Goal: Obtain resource: Obtain resource

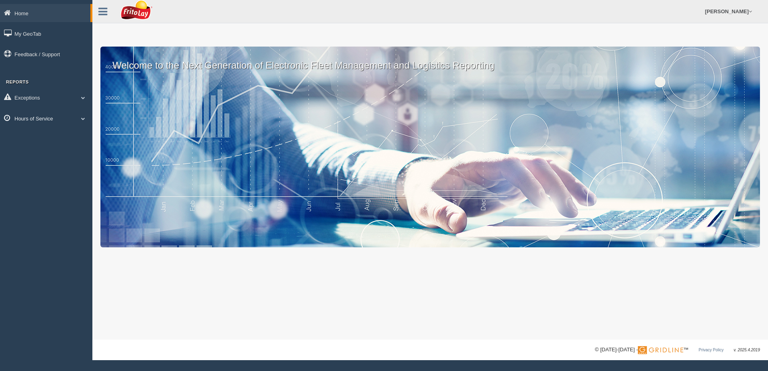
click at [83, 118] on span at bounding box center [83, 119] width 10 height 4
click at [66, 148] on link "HOS Violation Audit Reports" at bounding box center [52, 151] width 76 height 14
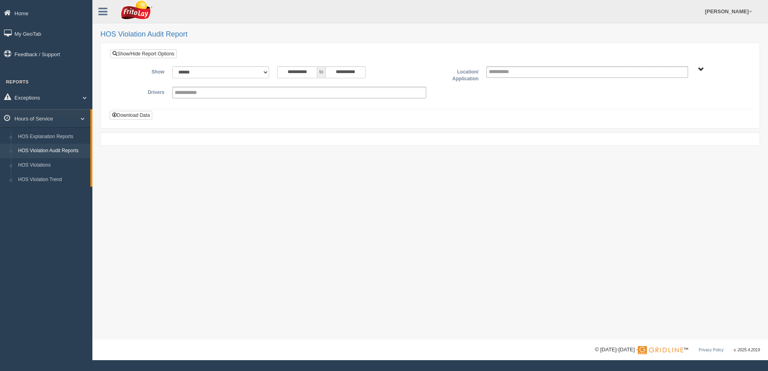
click at [702, 68] on span "NORTHCENTRAL REGION" at bounding box center [701, 70] width 6 height 6
click at [693, 98] on button "NORTHCENTRAL REGION" at bounding box center [690, 98] width 70 height 9
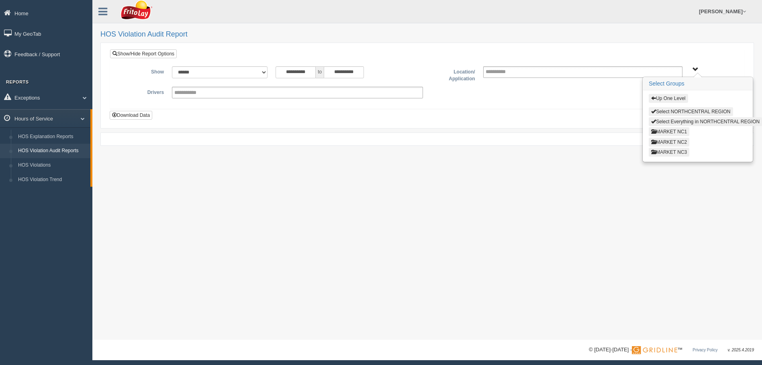
click at [675, 152] on button "MARKET NC3" at bounding box center [669, 152] width 41 height 9
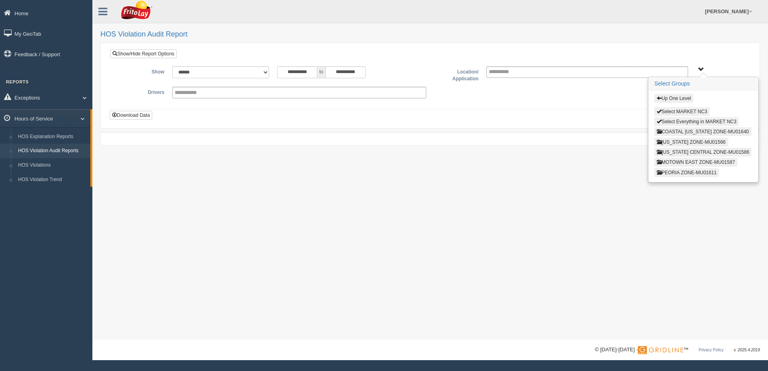
click at [669, 162] on button "MOTOWN EAST ZONE-MU01587" at bounding box center [696, 162] width 83 height 9
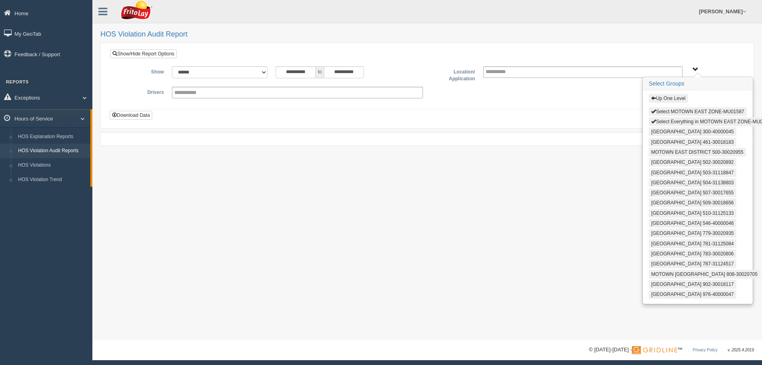
click at [671, 117] on button "Select Everything in MOTOWN EAST ZONE-MU01587" at bounding box center [712, 121] width 127 height 9
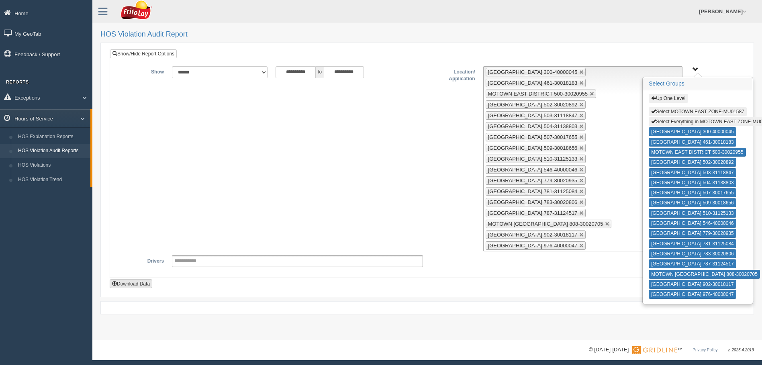
click at [137, 284] on button "Download Data" at bounding box center [131, 284] width 43 height 9
